Goal: Information Seeking & Learning: Learn about a topic

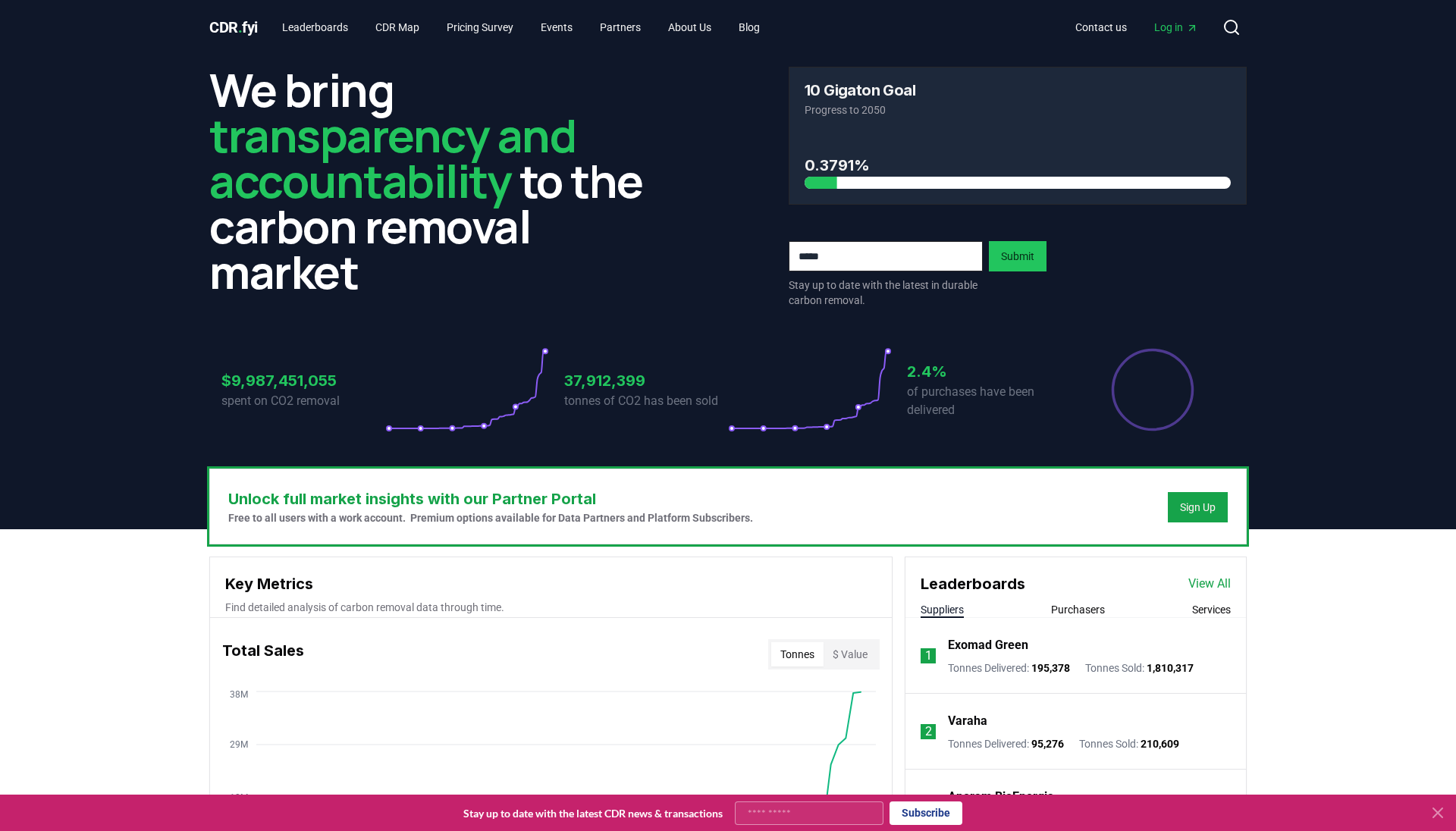
click at [1180, 31] on span "Log in" at bounding box center [1176, 27] width 44 height 15
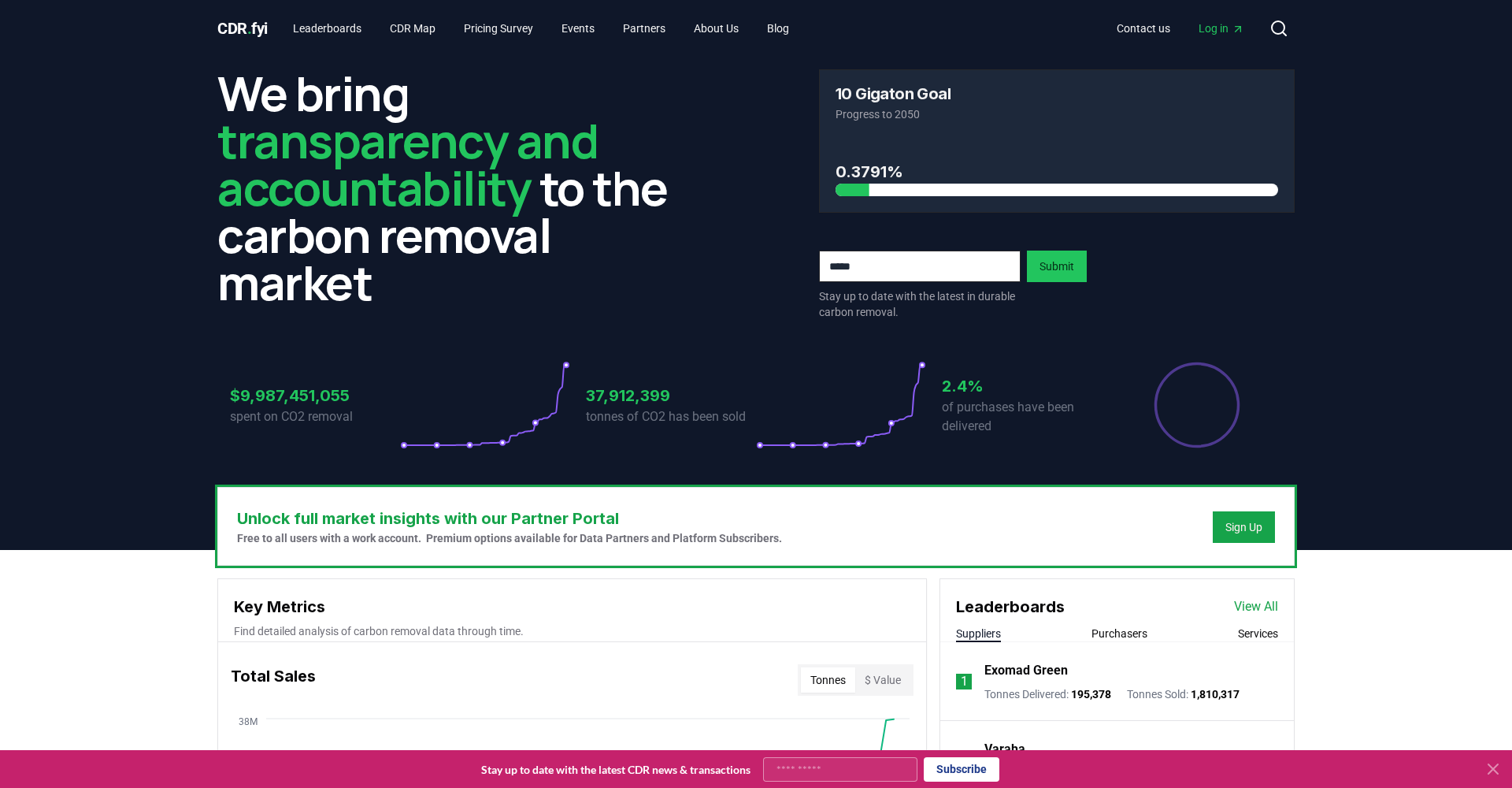
click at [1213, 28] on span "Log in" at bounding box center [1221, 28] width 46 height 16
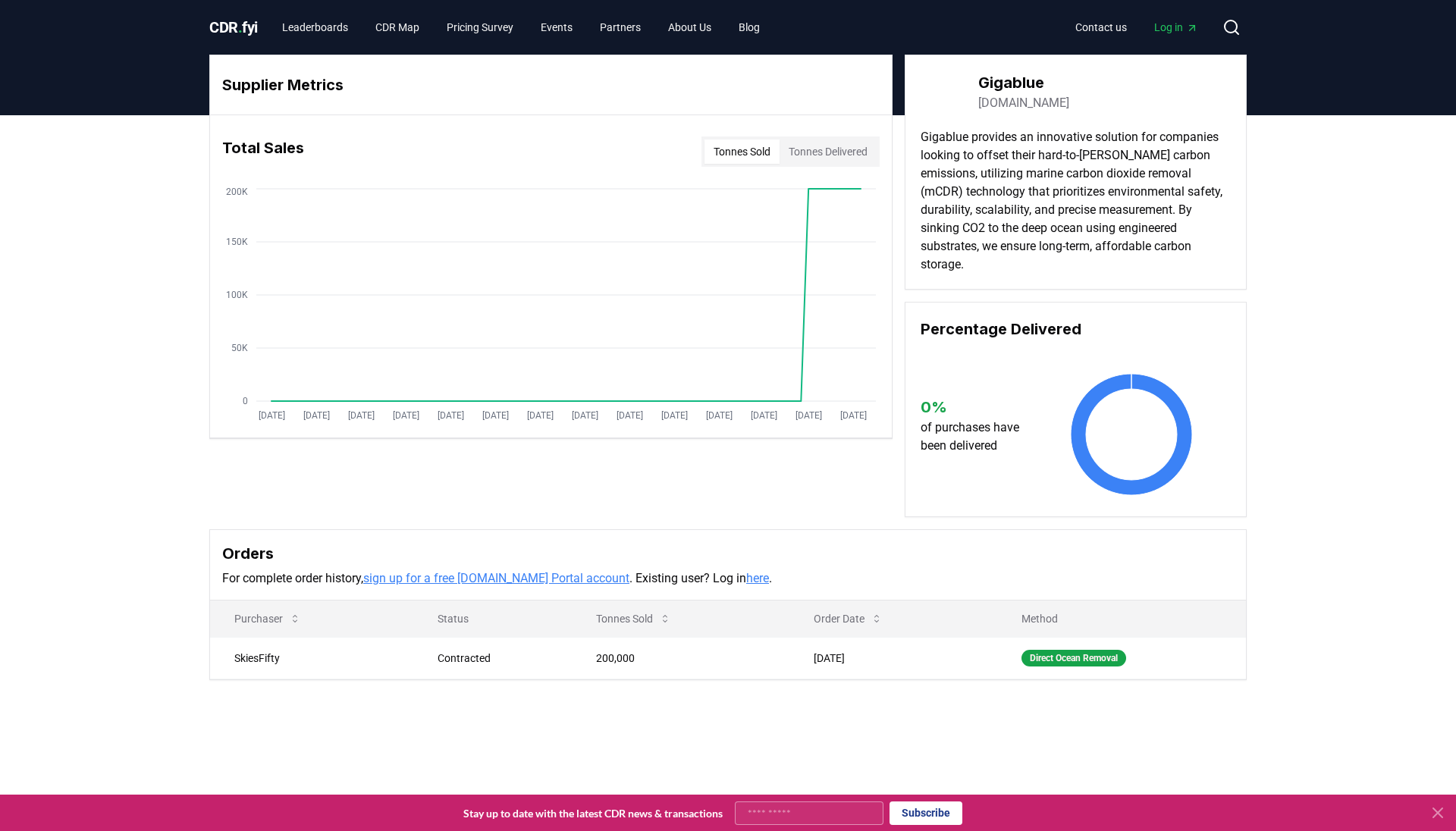
click at [729, 151] on button "Tonnes Sold" at bounding box center [742, 151] width 75 height 24
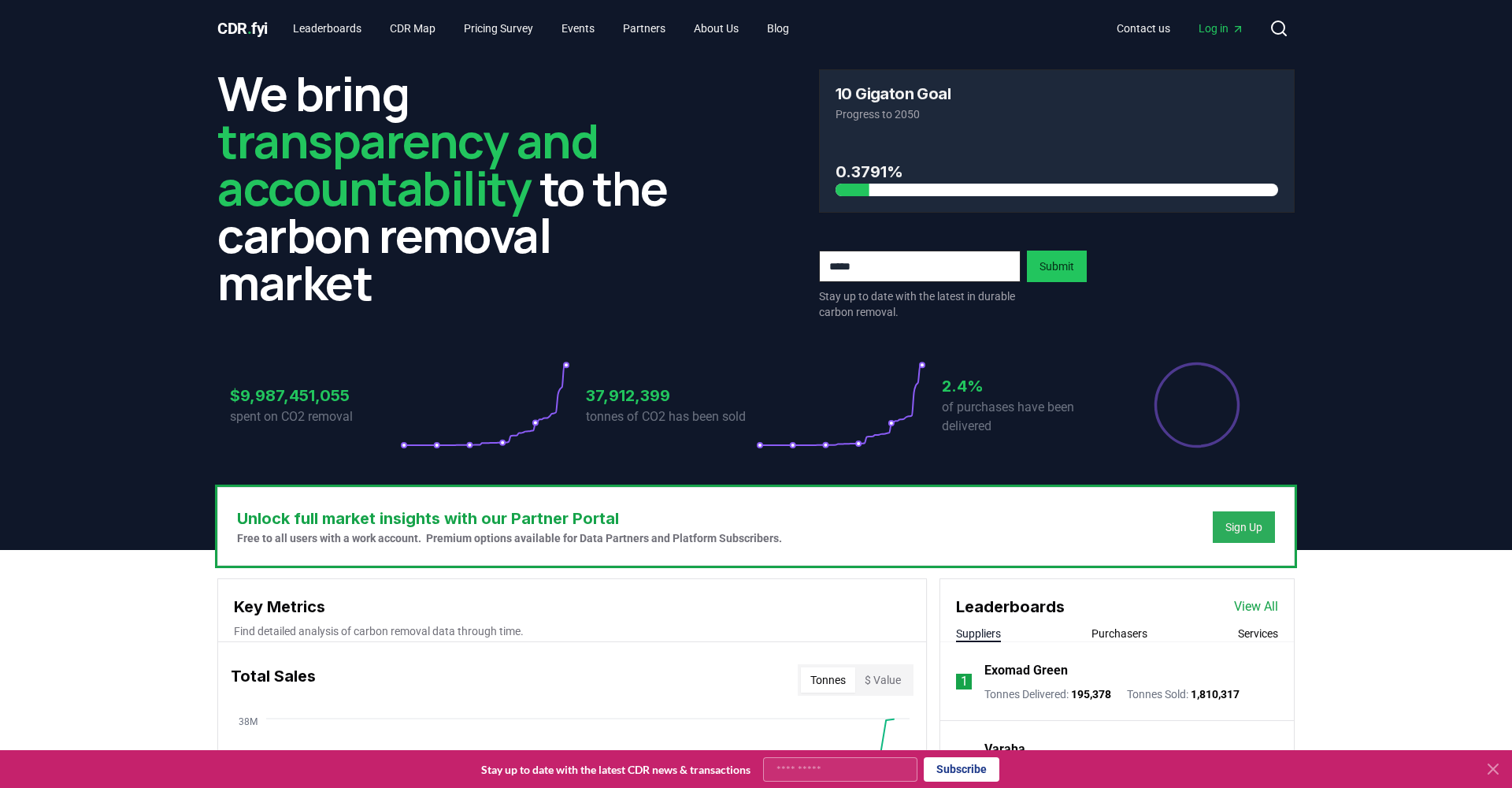
click at [1253, 528] on div "Sign Up" at bounding box center [1244, 527] width 37 height 16
click at [486, 23] on link "Pricing Survey" at bounding box center [499, 29] width 95 height 29
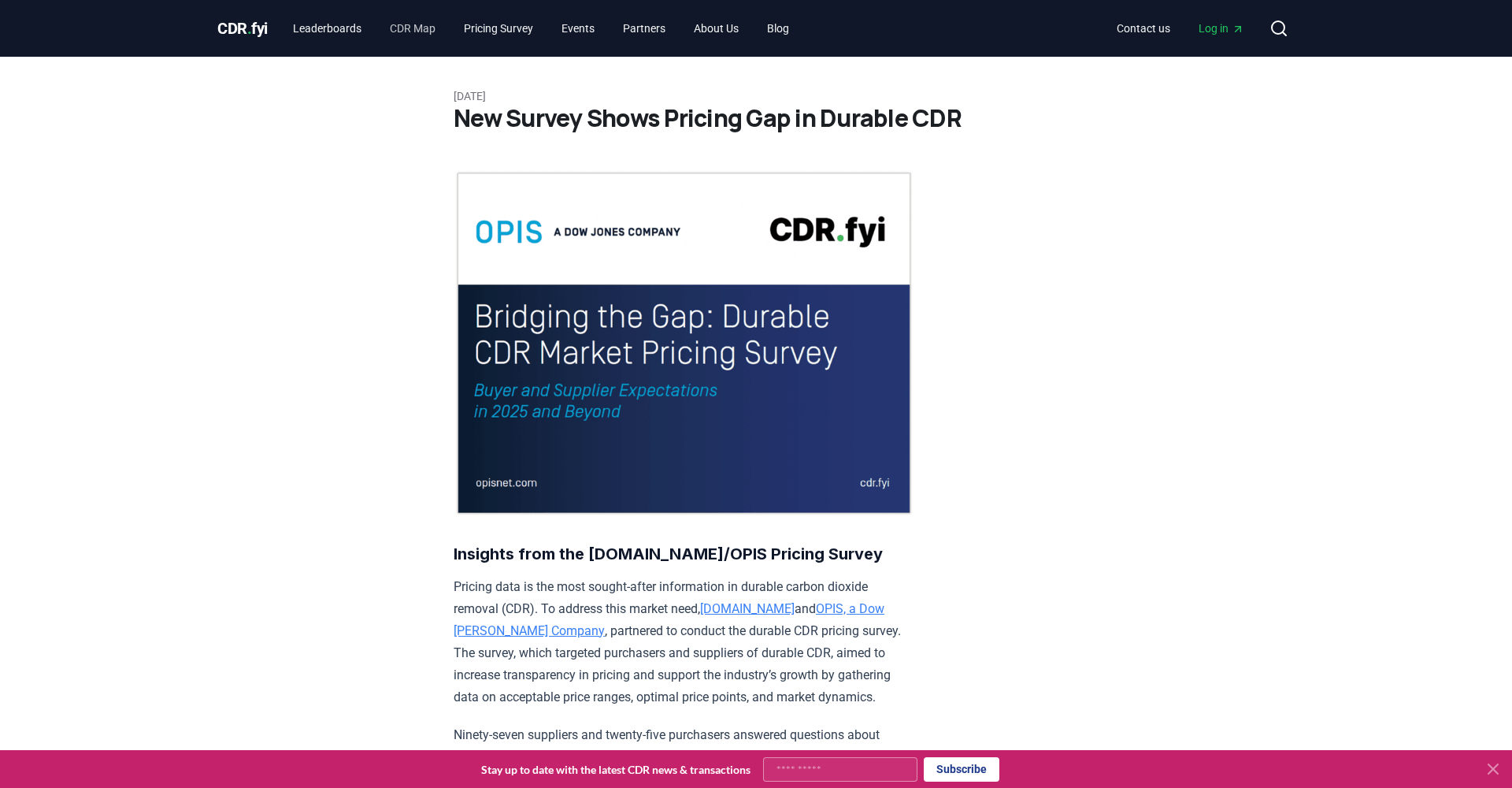
click at [425, 25] on link "CDR Map" at bounding box center [412, 29] width 71 height 29
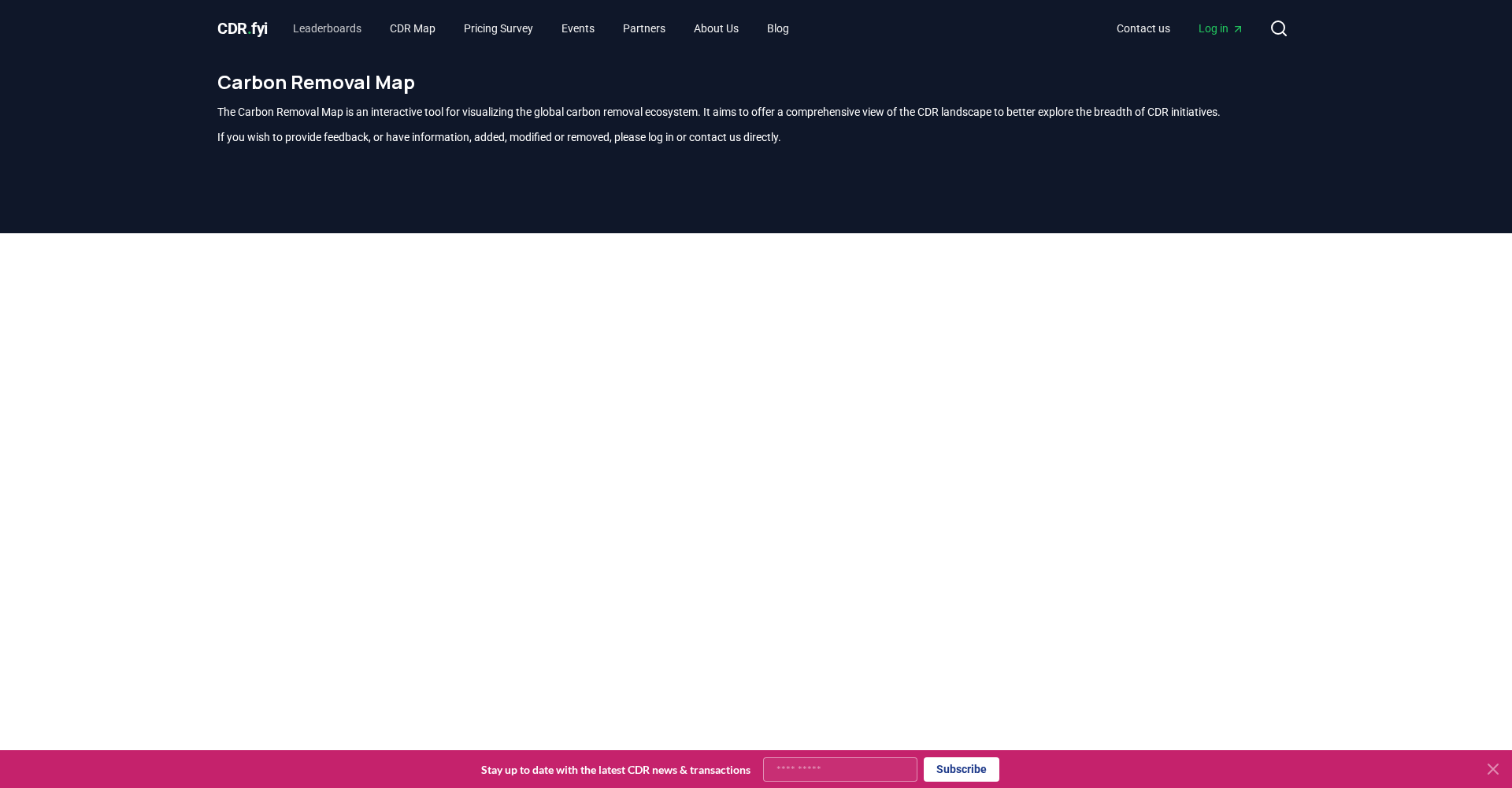
click at [354, 30] on link "Leaderboards" at bounding box center [327, 29] width 94 height 29
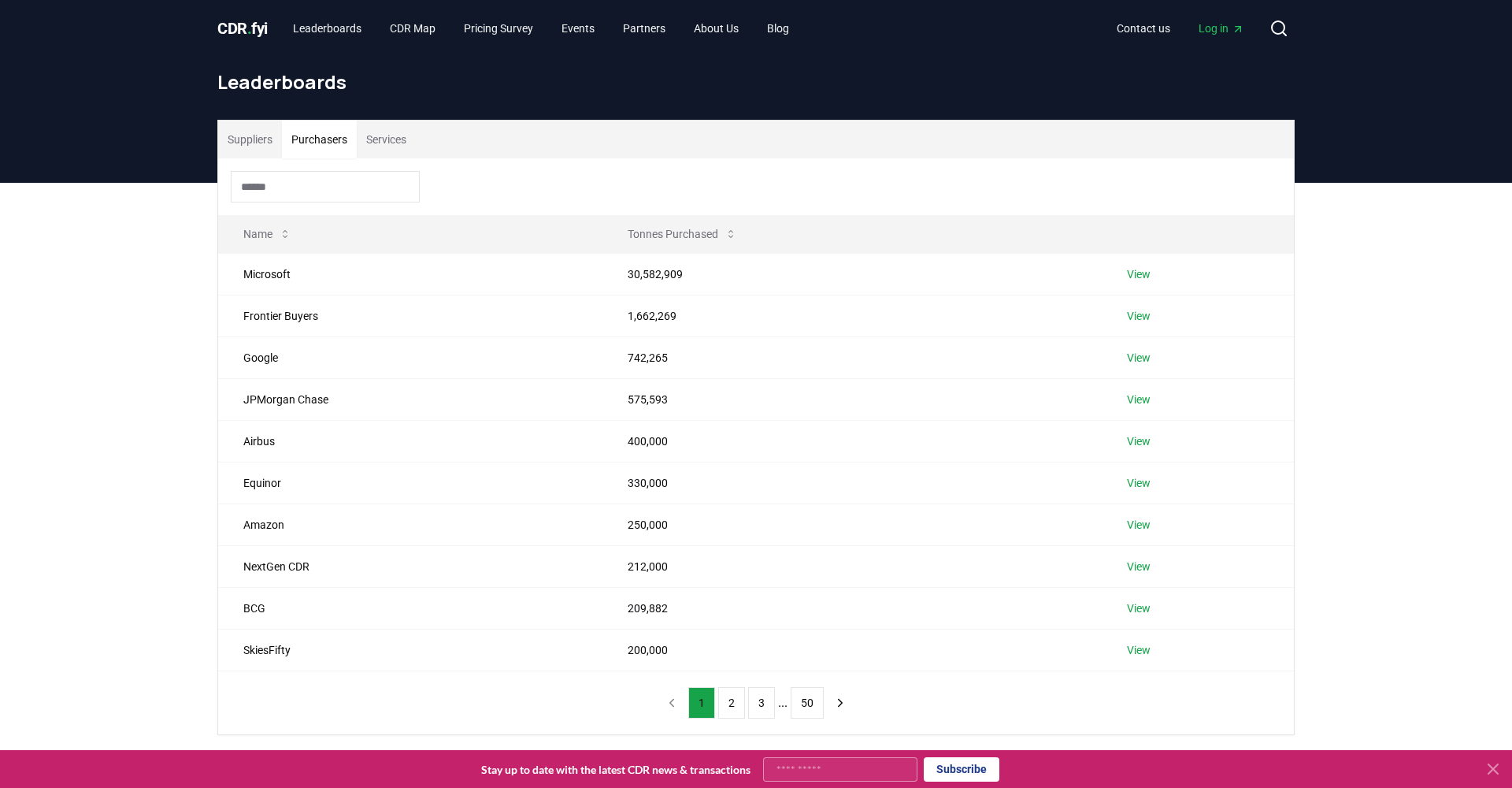
click at [327, 138] on button "Purchasers" at bounding box center [319, 140] width 75 height 38
click at [1136, 271] on link "View" at bounding box center [1138, 274] width 24 height 16
